Goal: Find specific page/section: Find specific page/section

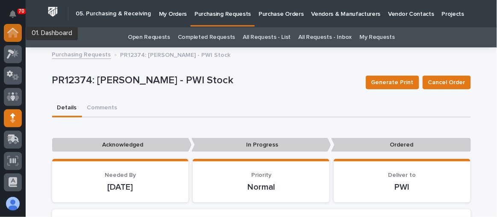
click at [20, 33] on div at bounding box center [13, 33] width 18 height 18
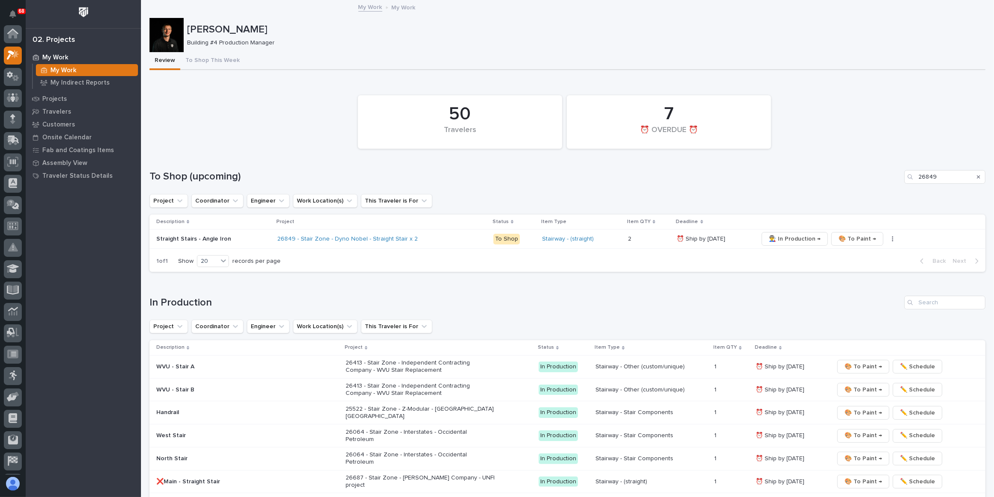
scroll to position [21, 0]
click at [977, 175] on icon "Search" at bounding box center [978, 176] width 3 height 3
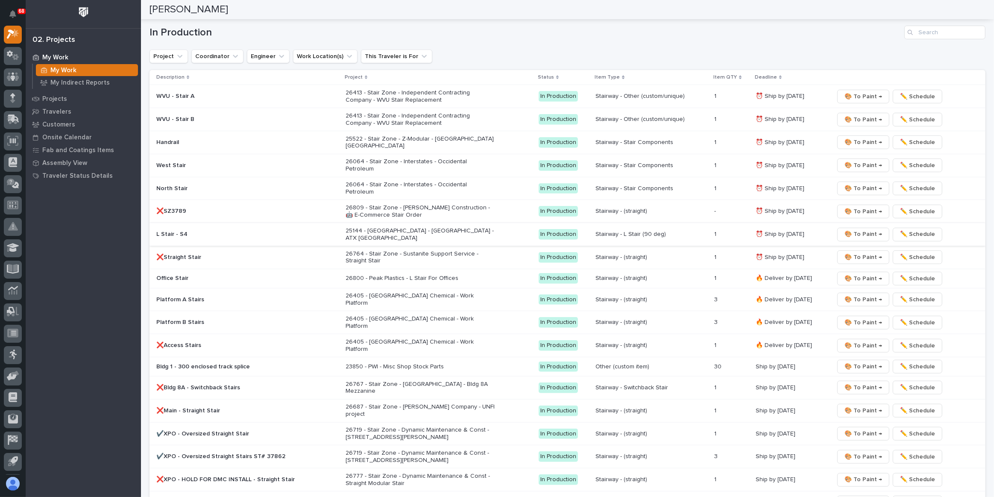
scroll to position [582, 0]
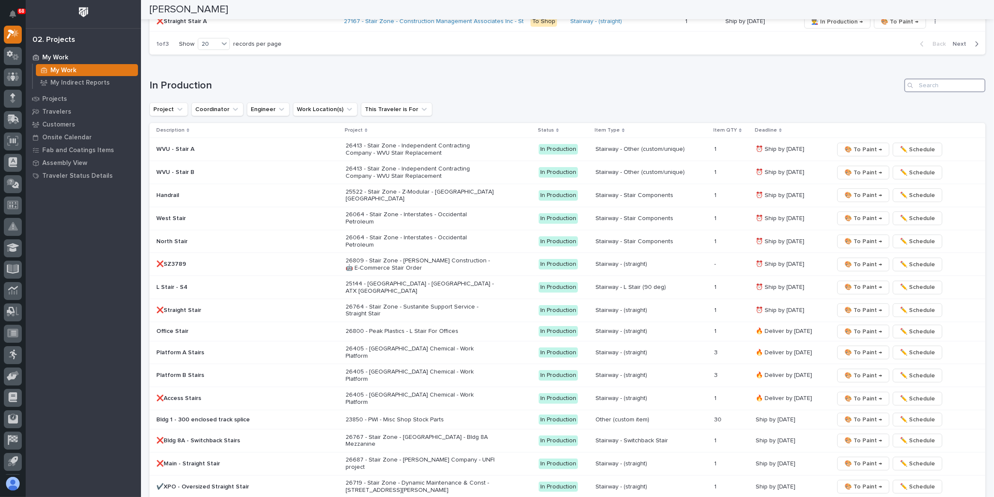
click at [927, 82] on input "Search" at bounding box center [944, 86] width 81 height 14
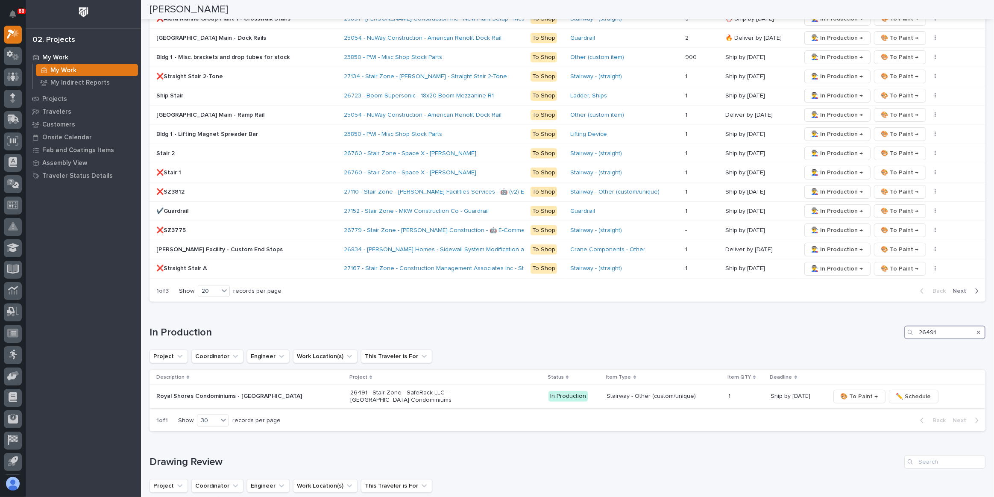
type input "26491"
click at [276, 393] on p "Royal Shores Condominiums - [GEOGRAPHIC_DATA]" at bounding box center [231, 396] width 150 height 7
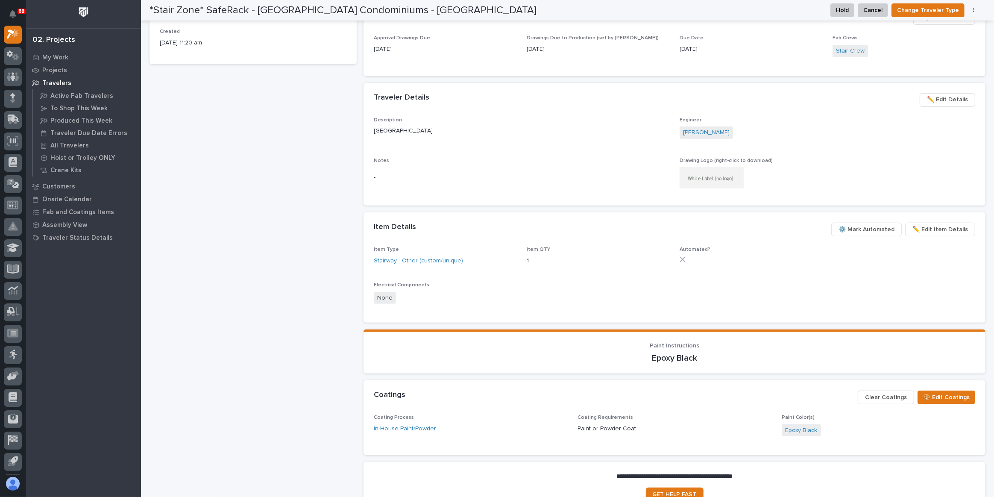
scroll to position [388, 0]
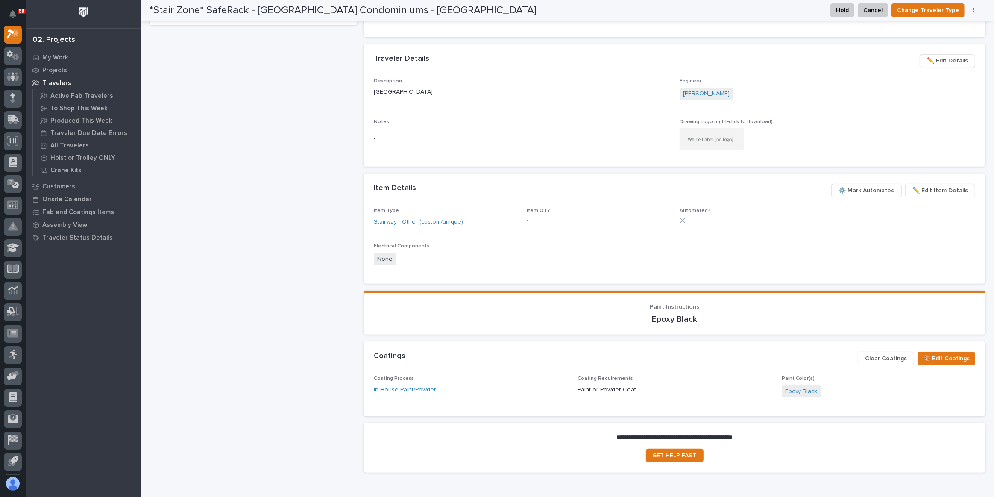
click at [419, 222] on link "Stairway - Other (custom/unique)" at bounding box center [418, 221] width 89 height 9
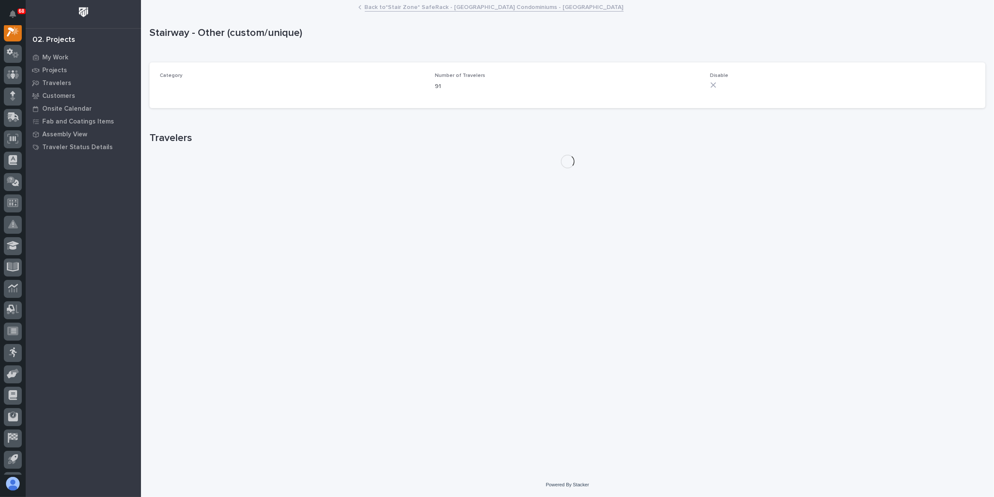
scroll to position [21, 0]
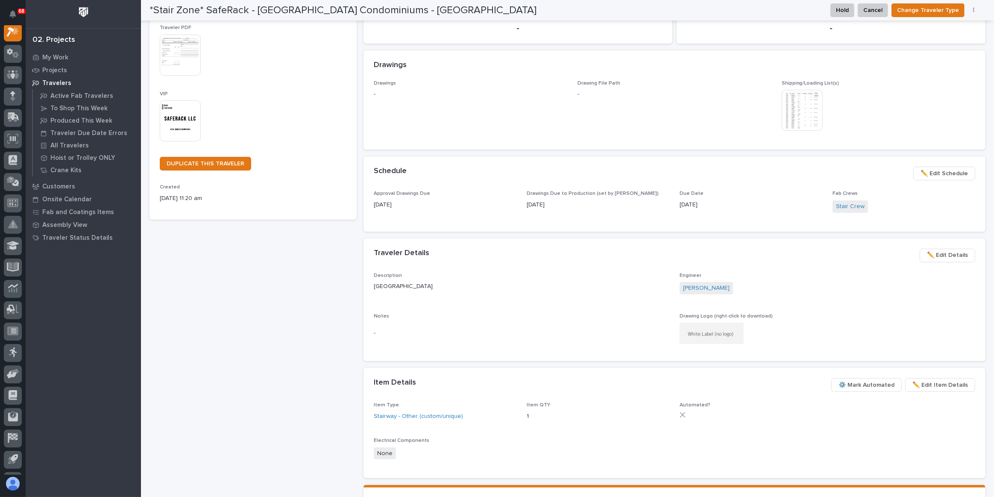
scroll to position [21, 0]
